Goal: Find specific page/section: Find specific page/section

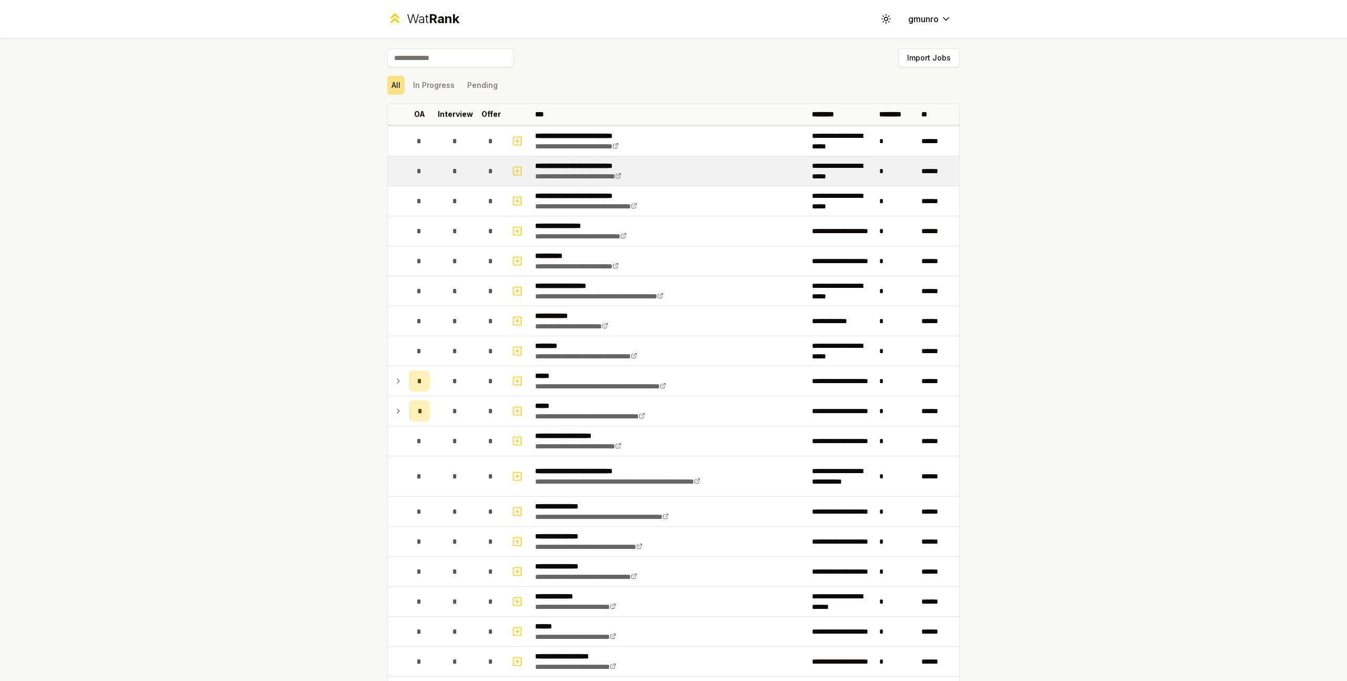
click at [643, 164] on p "**********" at bounding box center [594, 165] width 118 height 11
click at [150, 432] on div "**********" at bounding box center [673, 340] width 1347 height 681
click at [1096, 369] on div "**********" at bounding box center [673, 340] width 1347 height 681
